Goal: Task Accomplishment & Management: Manage account settings

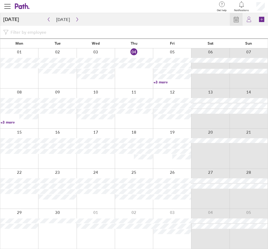
click at [11, 122] on link "+3 more" at bounding box center [20, 122] width 38 height 5
